Goal: Task Accomplishment & Management: Manage account settings

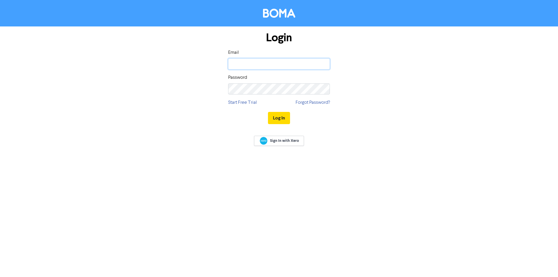
drag, startPoint x: 260, startPoint y: 61, endPoint x: 259, endPoint y: 64, distance: 3.0
click at [260, 61] on input "email" at bounding box center [279, 63] width 102 height 11
type input "[EMAIL_ADDRESS][DOMAIN_NAME]"
click at [268, 112] on button "Log In" at bounding box center [279, 118] width 22 height 12
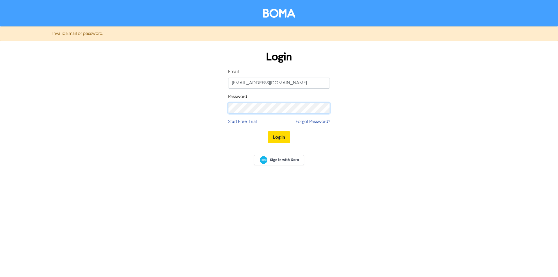
click at [268, 131] on button "Log In" at bounding box center [279, 137] width 22 height 12
